Goal: Information Seeking & Learning: Learn about a topic

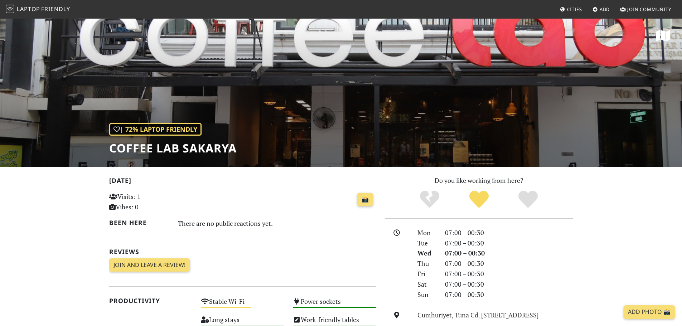
click at [30, 9] on span "Laptop" at bounding box center [28, 9] width 23 height 8
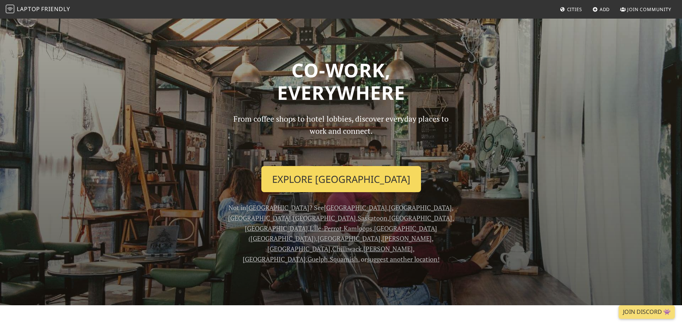
click at [345, 183] on link "Explore Montreal" at bounding box center [341, 179] width 160 height 26
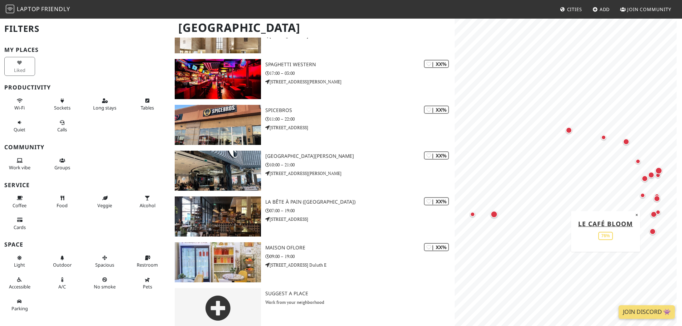
scroll to position [549, 0]
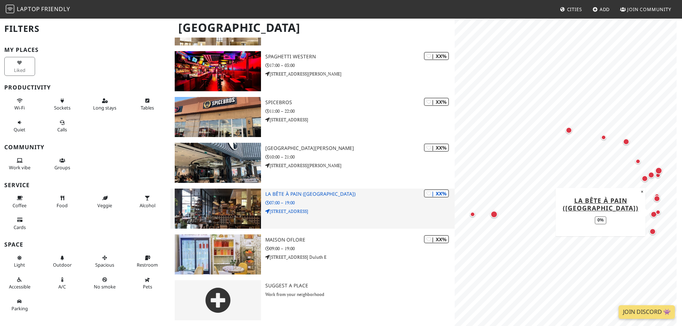
click at [228, 219] on img at bounding box center [218, 209] width 86 height 40
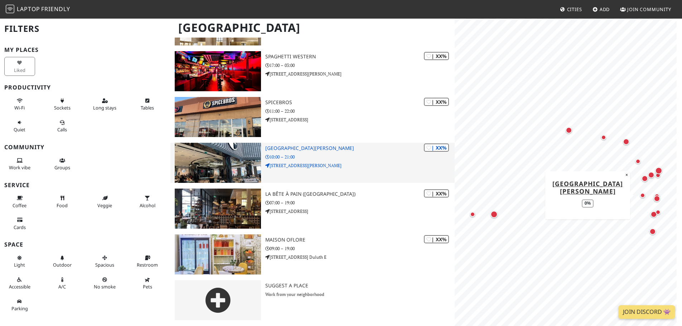
scroll to position [0, 0]
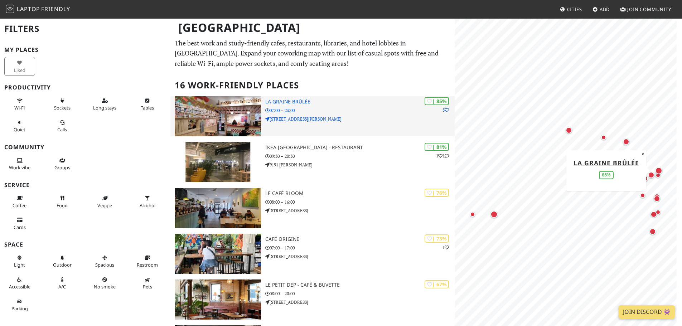
click at [214, 120] on img at bounding box center [218, 116] width 86 height 40
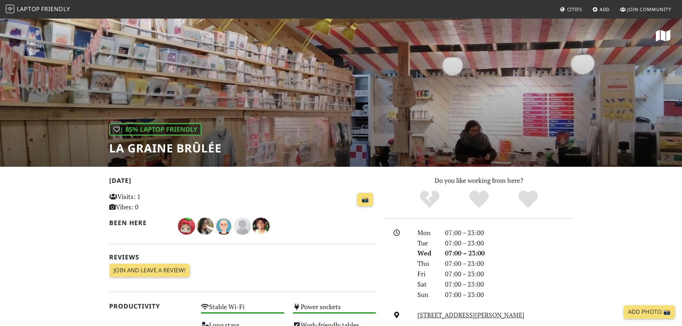
click at [383, 122] on div "| 85% Laptop Friendly La graine brûlée" at bounding box center [341, 92] width 682 height 149
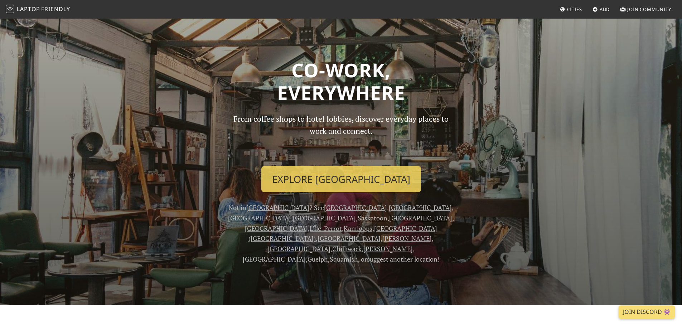
click at [575, 9] on span "Cities" at bounding box center [574, 9] width 15 height 6
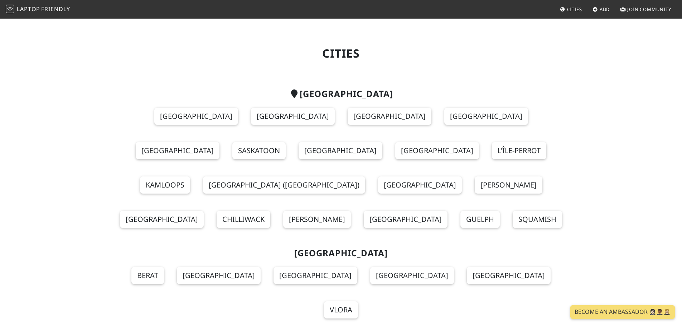
click at [43, 11] on span "Friendly" at bounding box center [55, 9] width 29 height 8
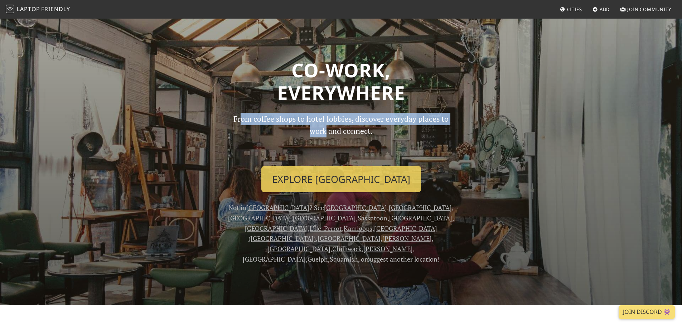
drag, startPoint x: 237, startPoint y: 112, endPoint x: 325, endPoint y: 132, distance: 90.4
click at [324, 132] on div "Co-work, Everywhere From coffee shops to hotel lobbies, discover everyday place…" at bounding box center [341, 162] width 472 height 206
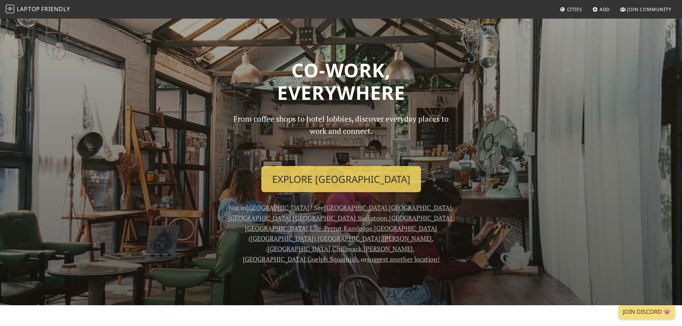
click at [386, 139] on p "From coffee shops to hotel lobbies, discover everyday places to work and connec…" at bounding box center [341, 137] width 228 height 48
click at [601, 8] on span "Add" at bounding box center [604, 9] width 10 height 6
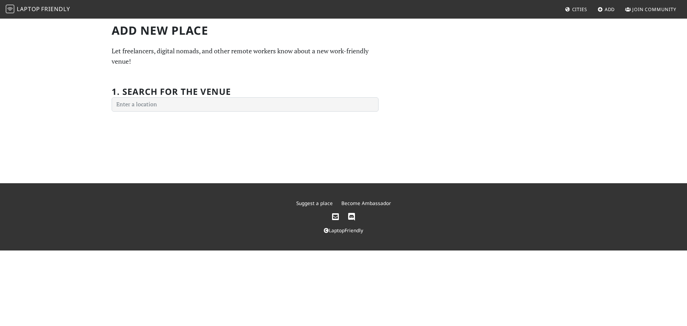
click at [9, 9] on img at bounding box center [10, 9] width 9 height 9
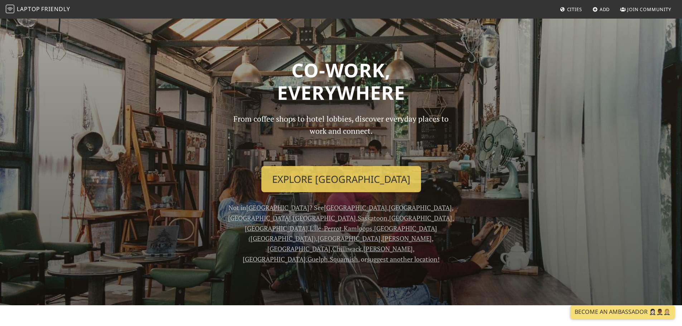
scroll to position [790, 0]
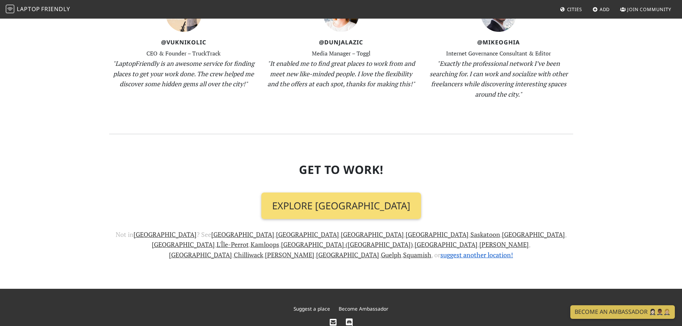
click at [440, 251] on link "suggest another location!" at bounding box center [476, 255] width 73 height 9
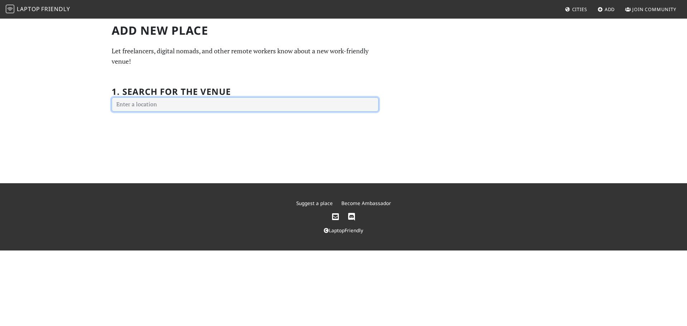
click at [198, 100] on input "text" at bounding box center [245, 104] width 267 height 14
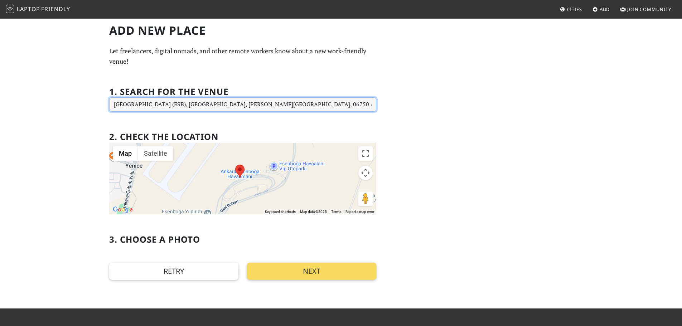
type input "Ankara Esenboga Airport (ESB), Esenboğa Merkez, Özal Bulvarı, 06750 Akyurt/Çubu…"
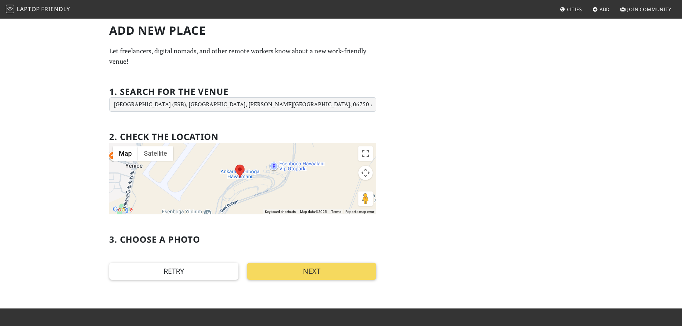
click at [293, 275] on button "Next" at bounding box center [311, 271] width 129 height 17
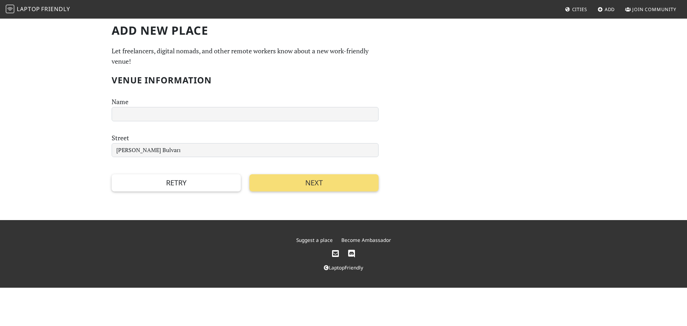
click at [13, 4] on link "Laptop Friendly" at bounding box center [38, 9] width 64 height 13
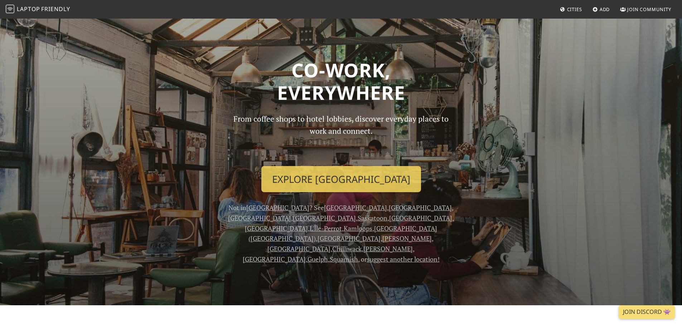
click at [570, 7] on span "Cities" at bounding box center [574, 9] width 15 height 6
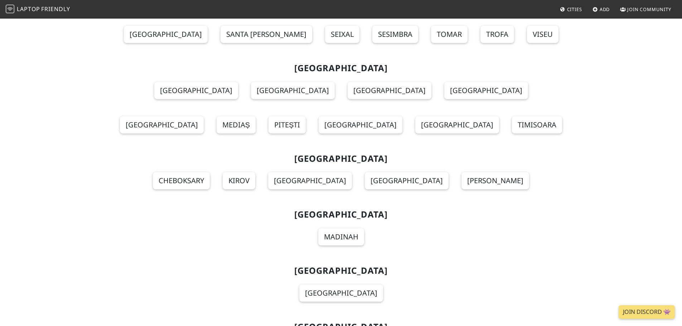
scroll to position [8886, 0]
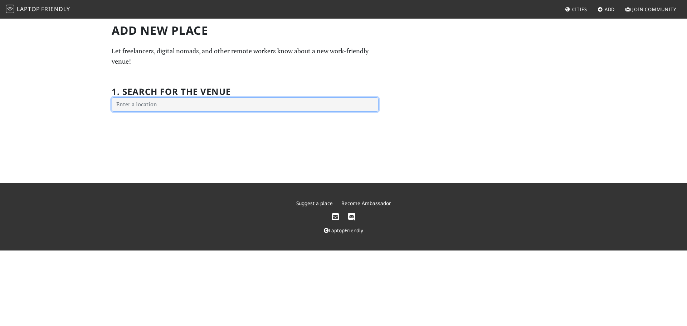
click at [168, 103] on input "text" at bounding box center [245, 104] width 267 height 14
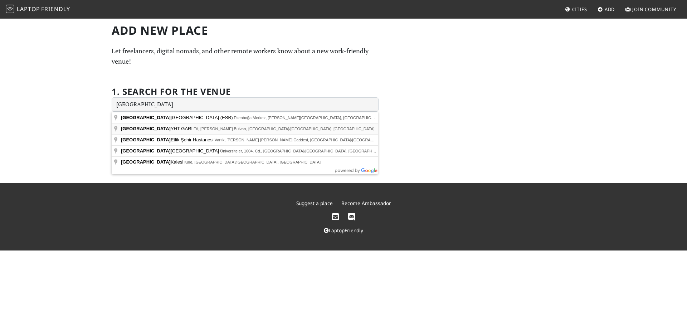
type input "[GEOGRAPHIC_DATA] YHT GARI, Eti, [PERSON_NAME] Bulvarı, [GEOGRAPHIC_DATA]/[GEOG…"
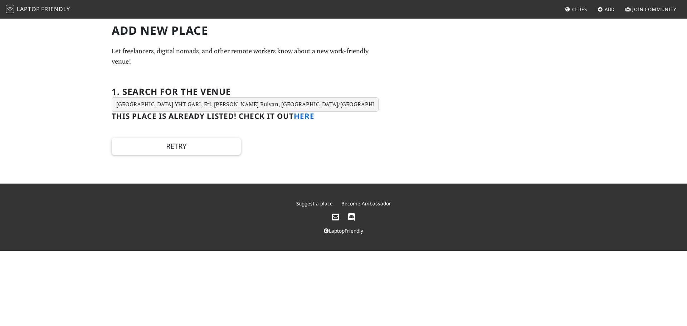
click at [307, 117] on link "here" at bounding box center [304, 116] width 21 height 10
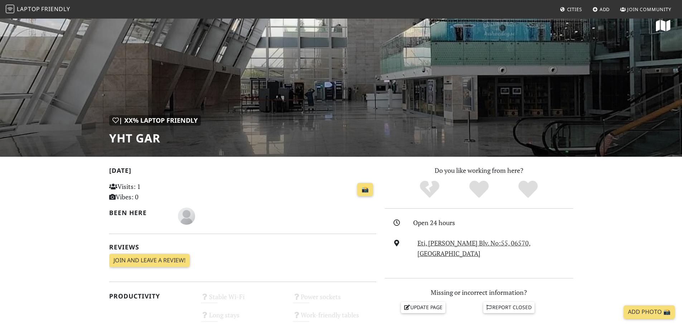
scroll to position [26, 0]
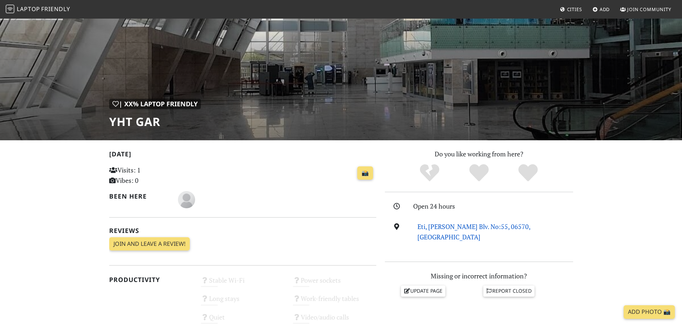
click at [471, 229] on link "Eti, Celal Bayar Blv. No:55, 06570, Ankara" at bounding box center [473, 231] width 113 height 19
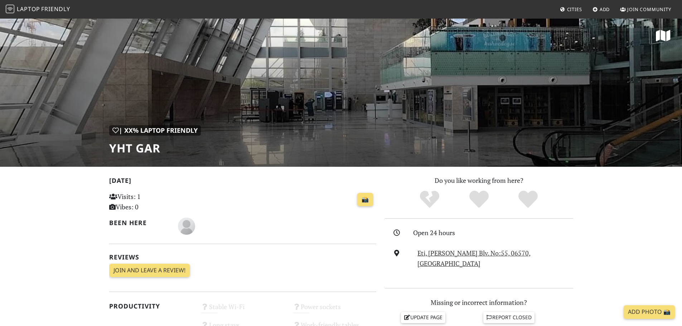
click at [576, 5] on link "Cities" at bounding box center [571, 9] width 28 height 13
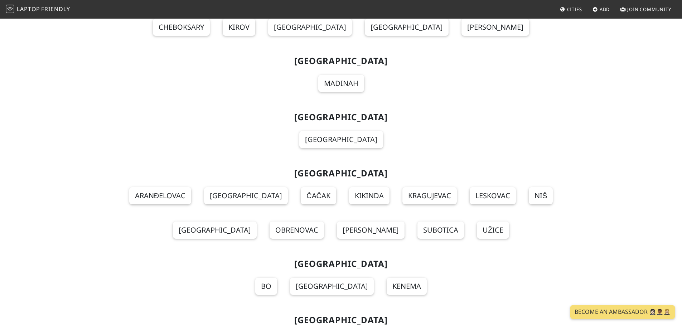
scroll to position [7298, 0]
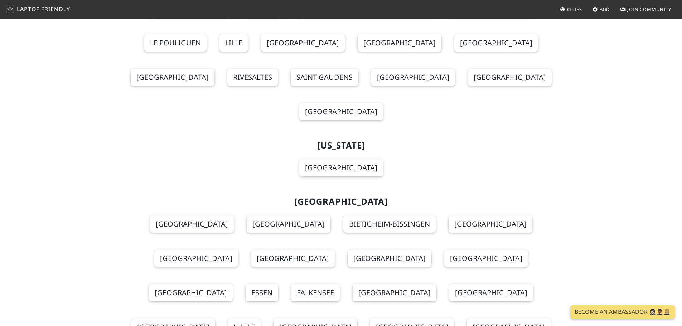
scroll to position [1441, 0]
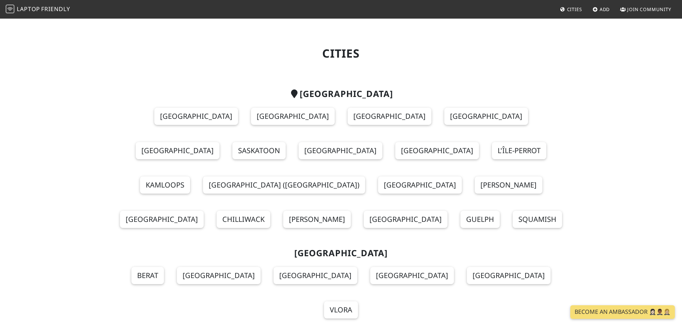
scroll to position [4637, 0]
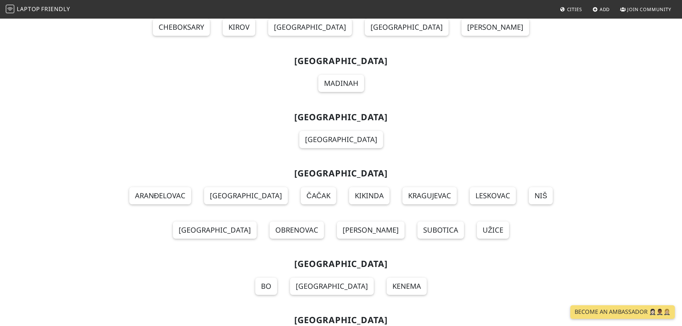
scroll to position [7298, 0]
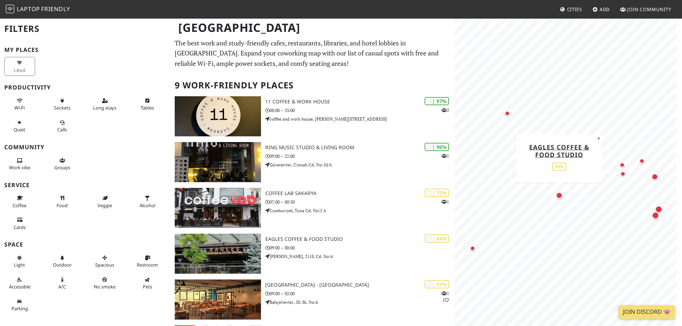
scroll to position [228, 0]
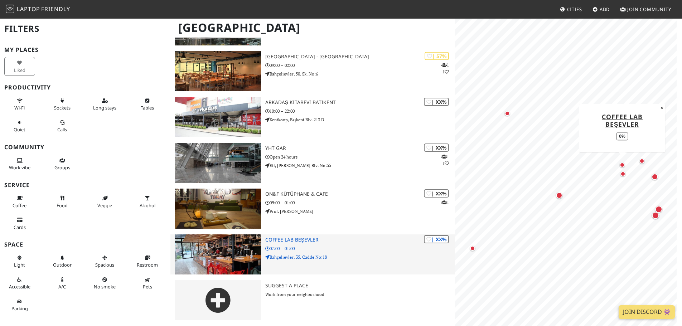
click at [226, 266] on img at bounding box center [218, 254] width 86 height 40
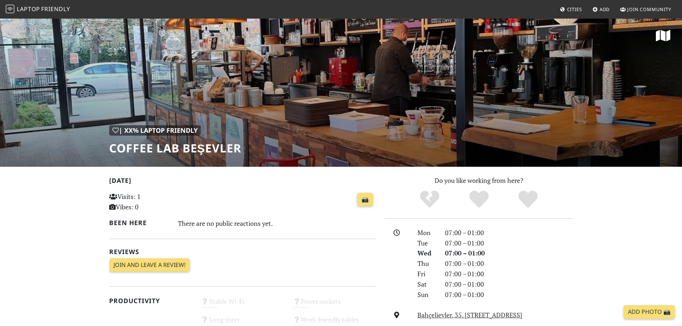
drag, startPoint x: 348, startPoint y: 125, endPoint x: 287, endPoint y: 120, distance: 60.6
click at [287, 120] on div "| XX% Laptop Friendly Coffee Lab Beşevler" at bounding box center [341, 92] width 682 height 149
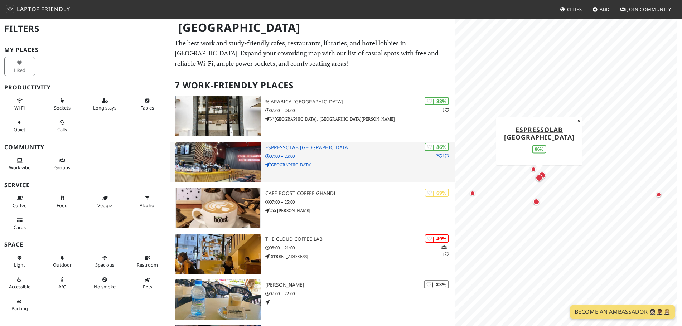
click at [242, 159] on img at bounding box center [218, 162] width 86 height 40
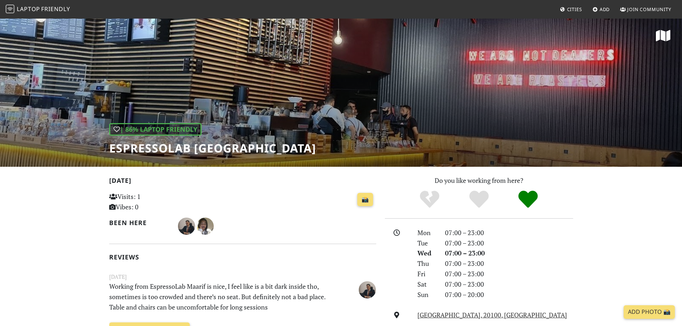
click at [349, 125] on div "| 86% Laptop Friendly Espressolab Morocco" at bounding box center [341, 92] width 682 height 149
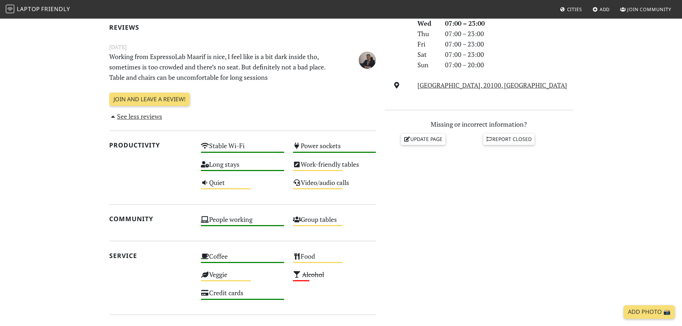
scroll to position [232, 0]
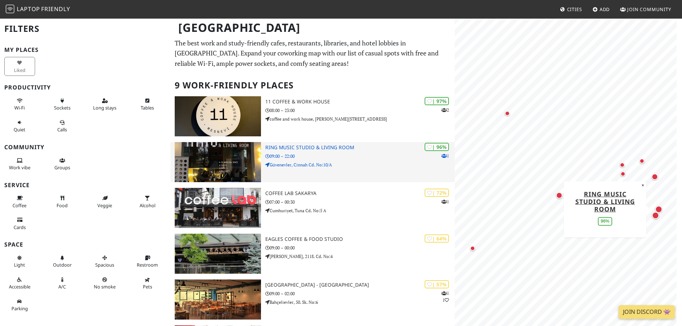
click at [233, 166] on img at bounding box center [218, 162] width 86 height 40
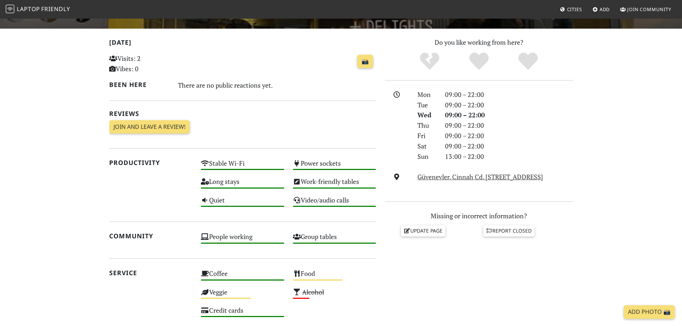
scroll to position [130, 0]
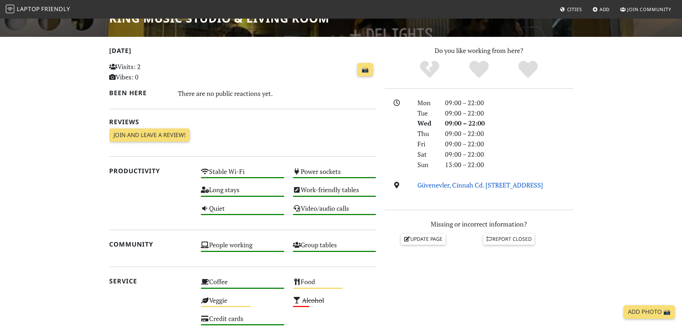
click at [482, 184] on link "Güvenevler, Cinnah Cd. No:10/A, 06690, Ankara" at bounding box center [480, 185] width 126 height 9
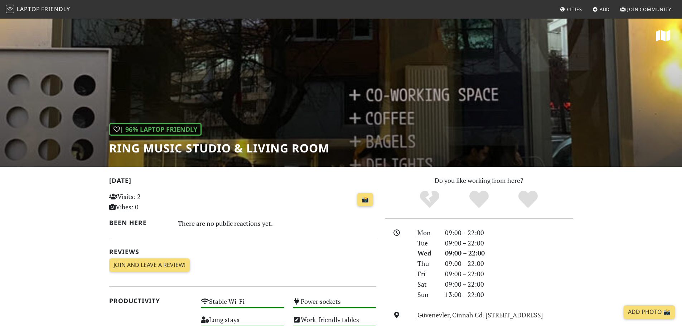
click at [543, 122] on div "| 96% Laptop Friendly Ring Music Studio & Living Room" at bounding box center [341, 92] width 682 height 149
click at [233, 86] on div "| 96% Laptop Friendly Ring Music Studio & Living Room" at bounding box center [341, 92] width 682 height 149
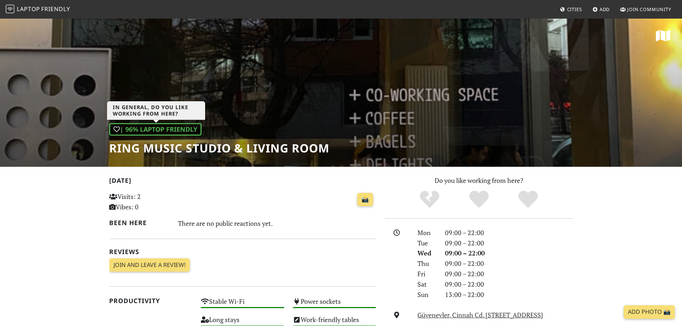
click at [190, 130] on div "| 96% Laptop Friendly" at bounding box center [155, 129] width 92 height 13
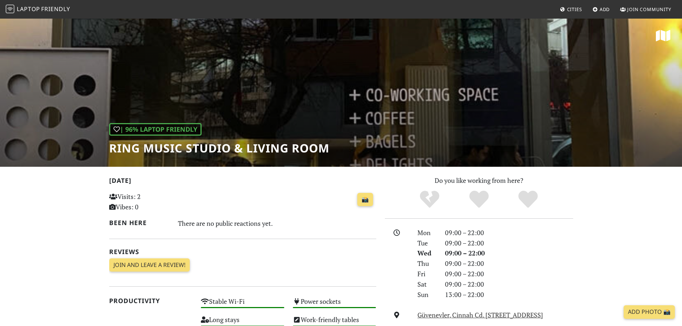
click at [415, 129] on div "| 96% Laptop Friendly Ring Music Studio & Living Room" at bounding box center [341, 92] width 682 height 149
click at [452, 111] on div "| 96% Laptop Friendly Ring Music Studio & Living Room" at bounding box center [341, 92] width 682 height 149
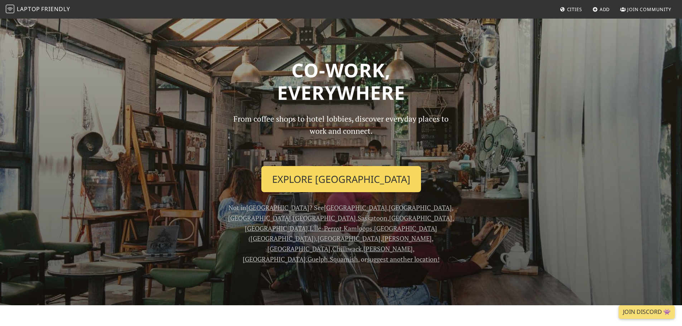
click at [349, 183] on link "Explore Montreal" at bounding box center [341, 179] width 160 height 26
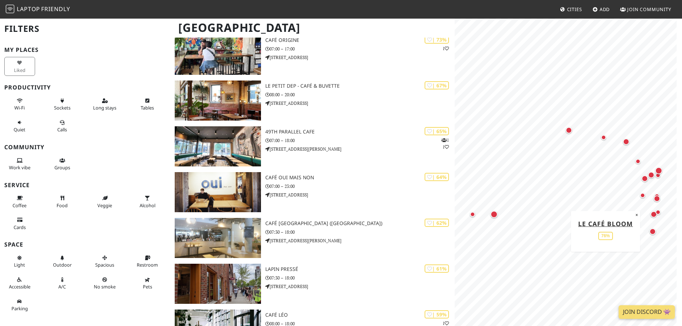
scroll to position [200, 0]
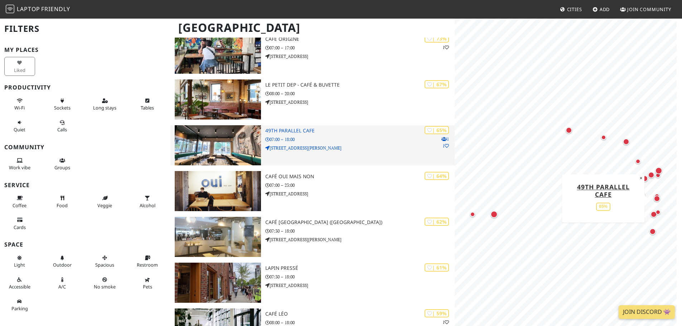
click at [228, 141] on img at bounding box center [218, 145] width 86 height 40
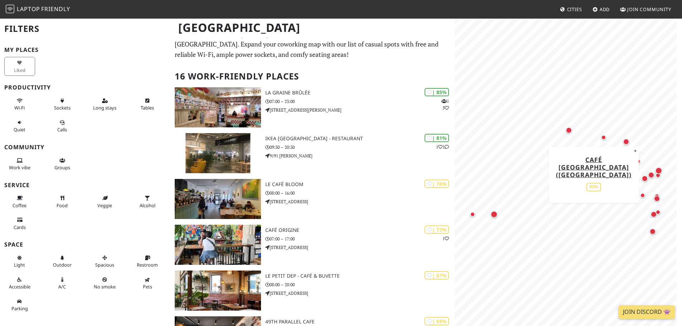
scroll to position [0, 0]
